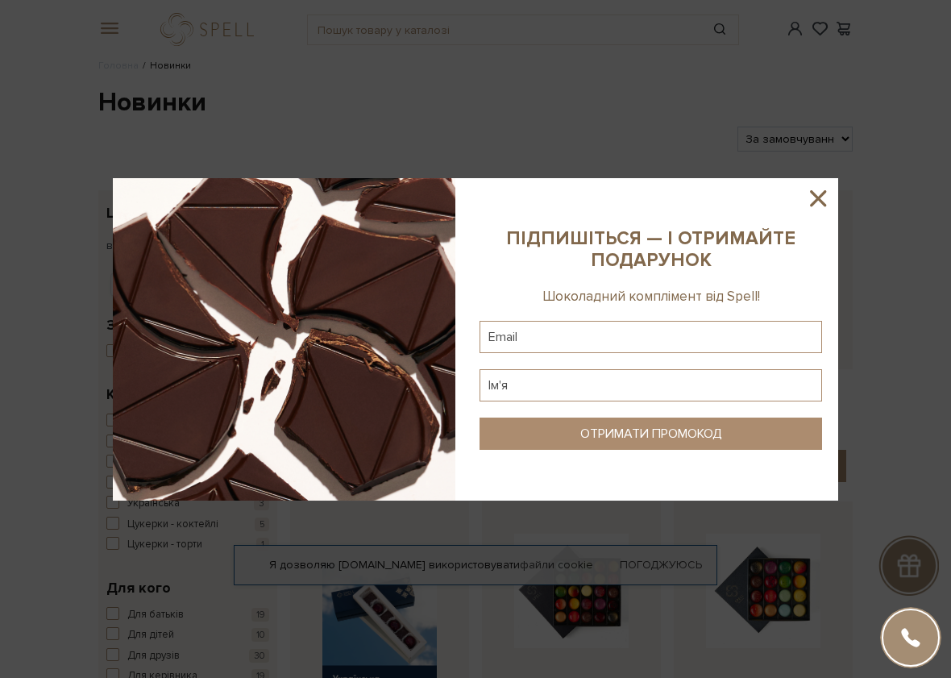
click at [820, 197] on icon at bounding box center [818, 198] width 16 height 16
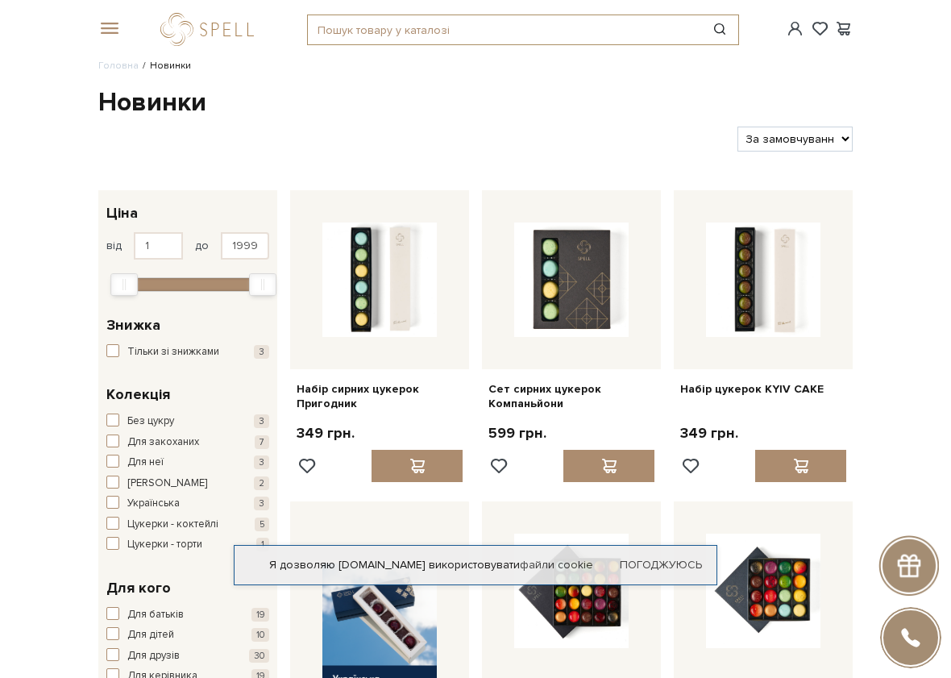
click at [442, 33] on input "text" at bounding box center [504, 29] width 393 height 29
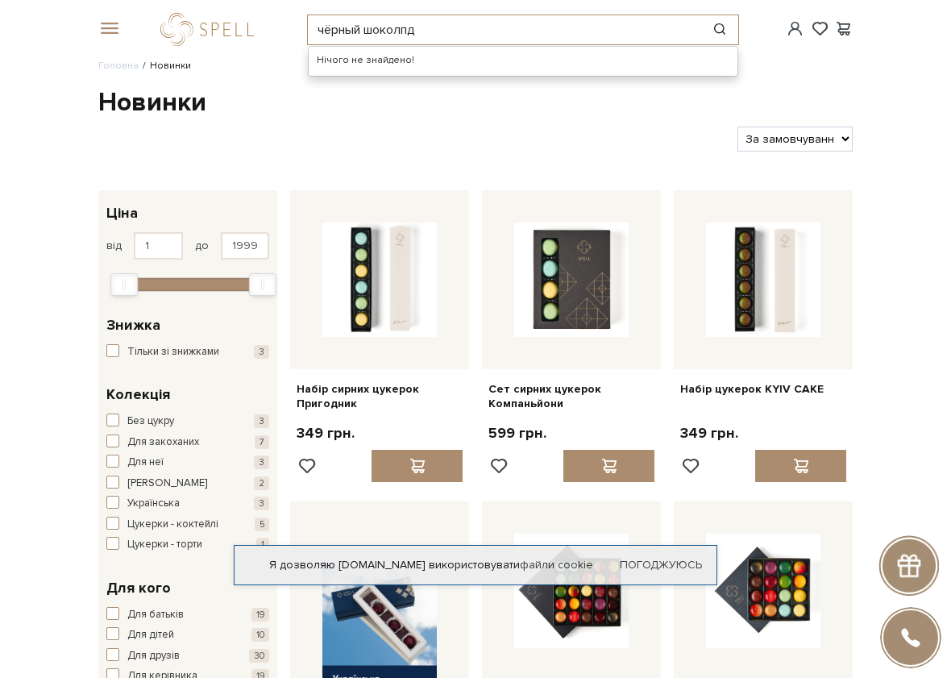
click at [406, 30] on input "чёрный шоколпд" at bounding box center [504, 29] width 393 height 29
type input "чёрный шоколад"
click at [720, 27] on button "Пошук товару у каталозі" at bounding box center [720, 29] width 37 height 29
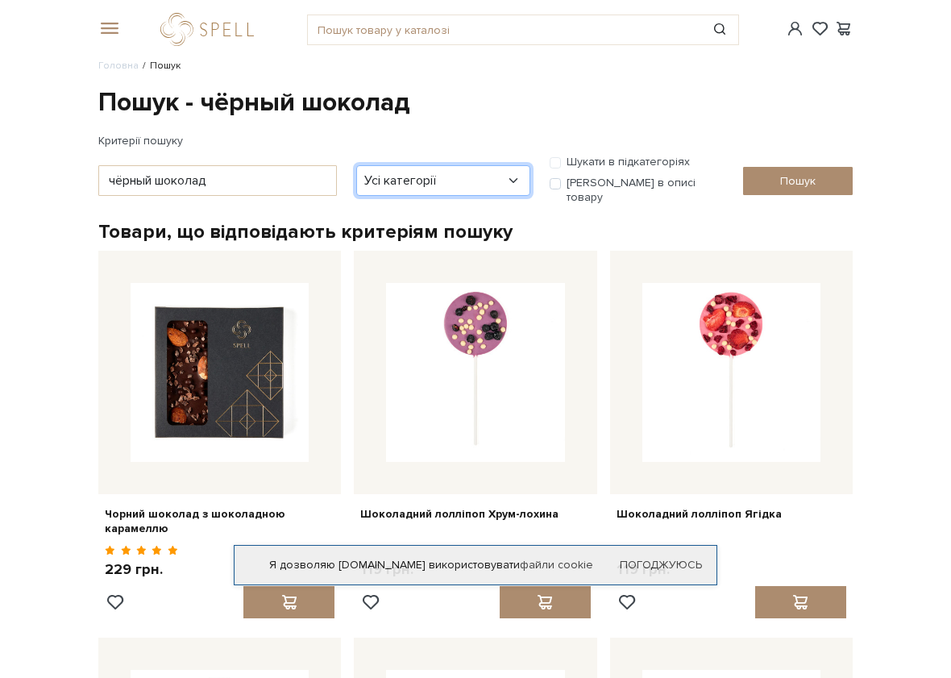
click at [513, 174] on select "Усі категорії акція Без категорії Бокси - для головної сторінки Вся продукція […" at bounding box center [443, 180] width 174 height 31
click at [510, 174] on select "Усі категорії акція Без категорії Бокси - для головної сторінки Вся продукція […" at bounding box center [443, 180] width 174 height 31
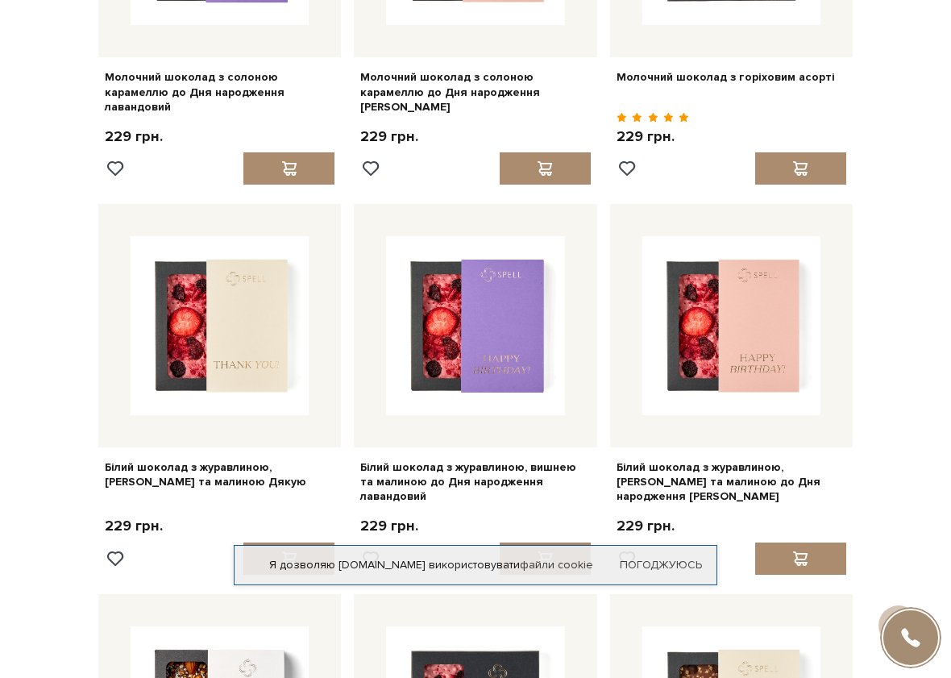
scroll to position [1531, 0]
